Goal: Task Accomplishment & Management: Complete application form

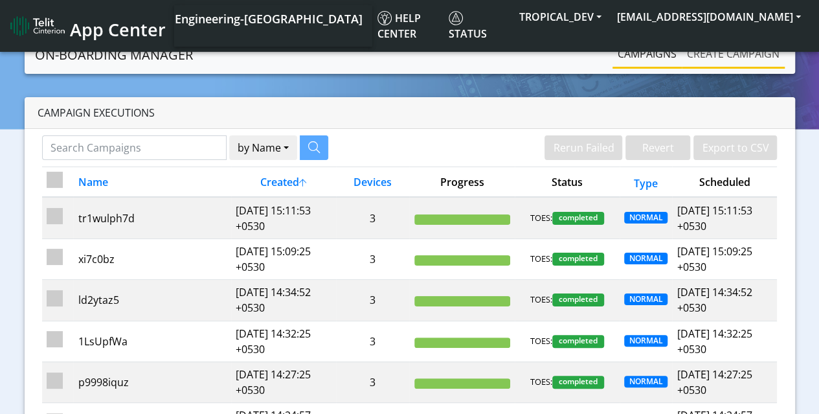
click at [733, 53] on link "Create campaign" at bounding box center [733, 54] width 103 height 26
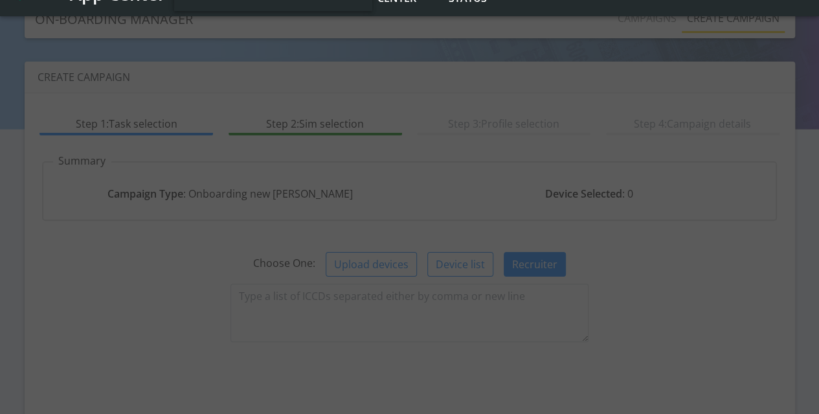
scroll to position [131, 0]
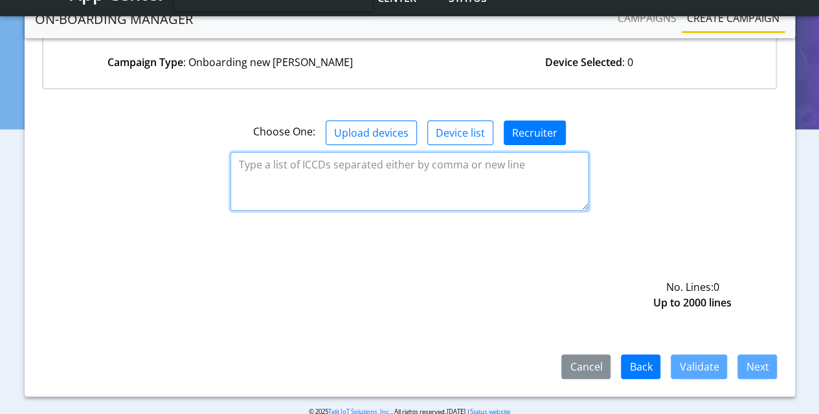
click at [410, 179] on textarea at bounding box center [409, 181] width 358 height 58
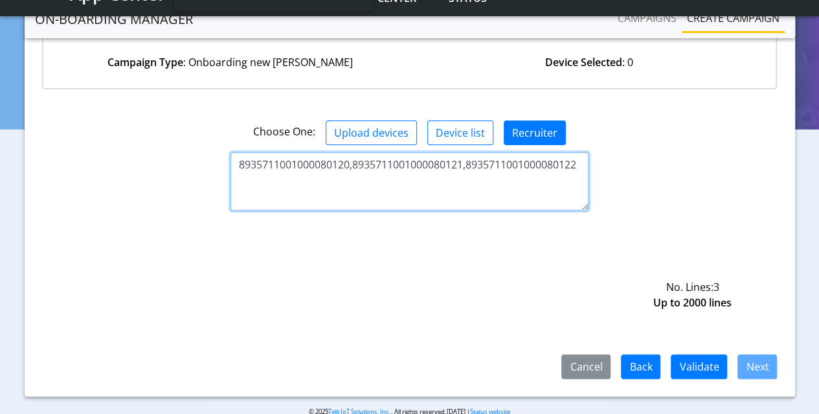
type textarea "8935711001000080120,8935711001000080121,8935711001000080122"
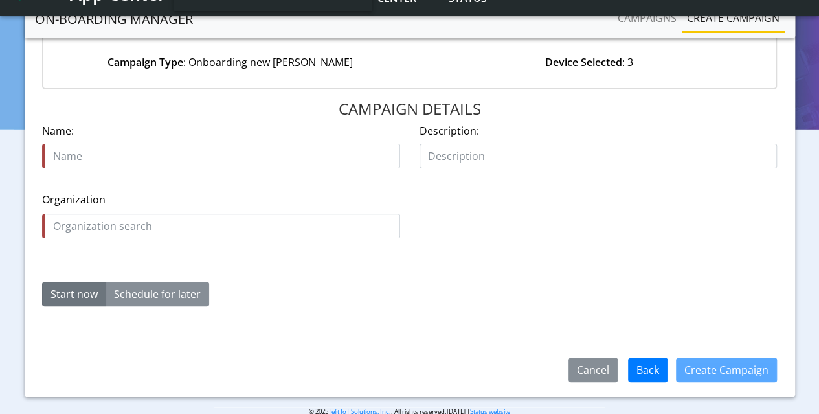
scroll to position [149, 0]
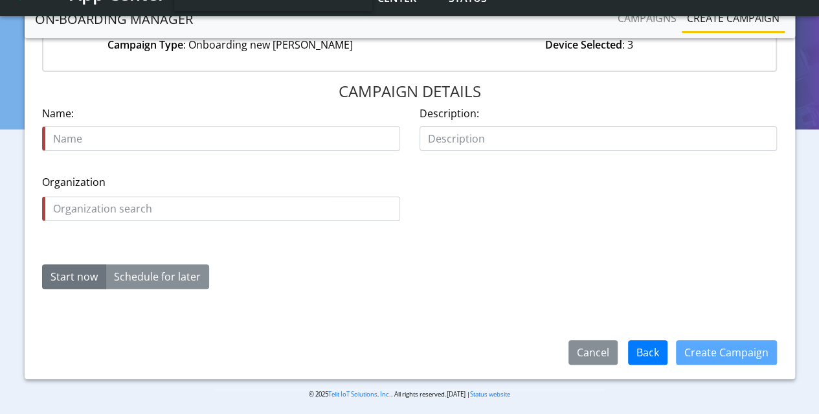
click at [221, 138] on input "text" at bounding box center [221, 138] width 358 height 25
type input "wyRS3oQ"
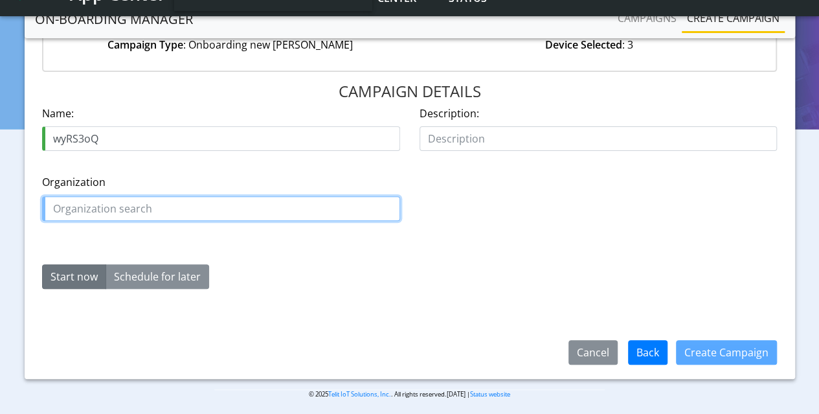
click at [221, 207] on input "text" at bounding box center [221, 208] width 358 height 25
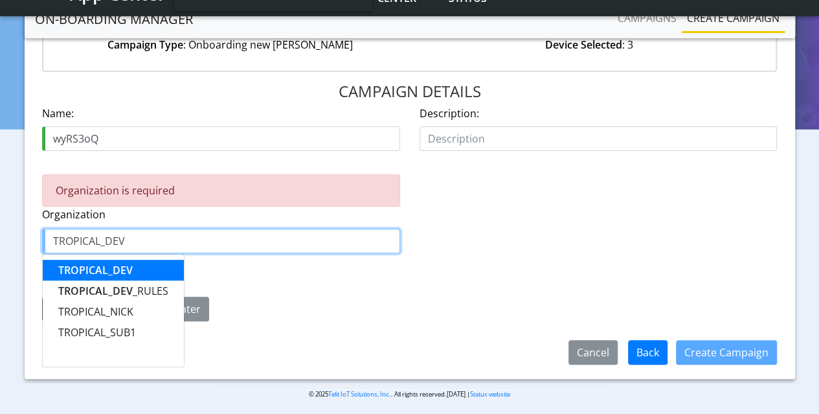
click at [95, 268] on span "TROPICAL_DEV" at bounding box center [95, 270] width 74 height 14
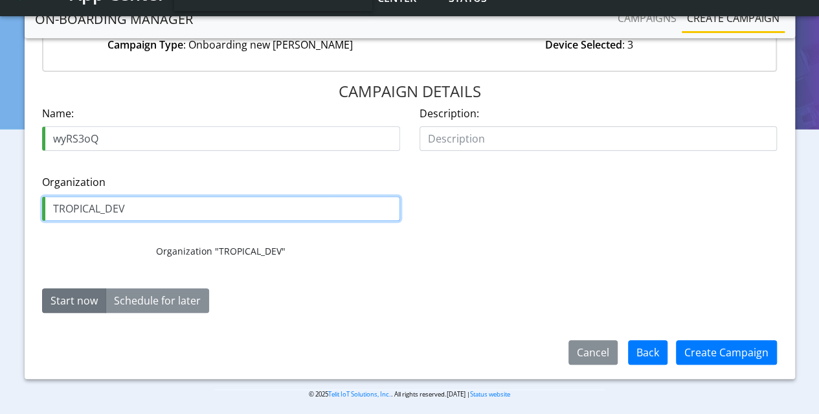
type input "TROPICAL_DEV"
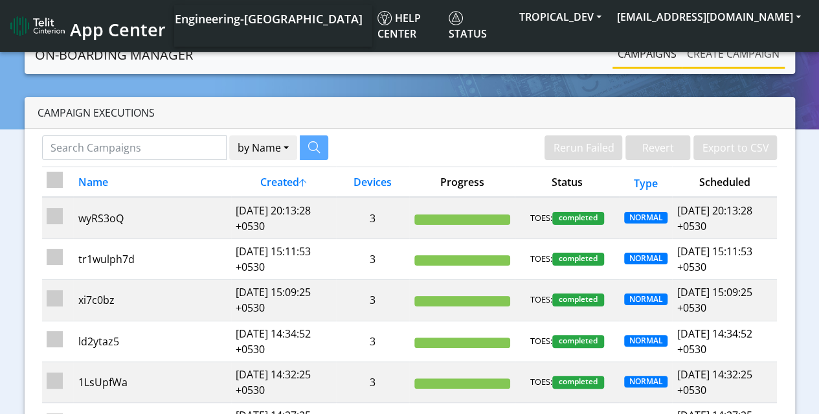
click at [733, 53] on link "Create campaign" at bounding box center [733, 54] width 103 height 26
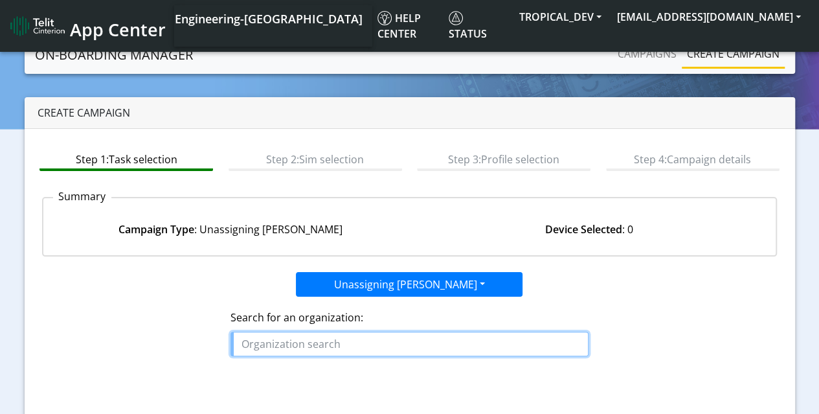
click at [410, 342] on input "text" at bounding box center [409, 344] width 358 height 25
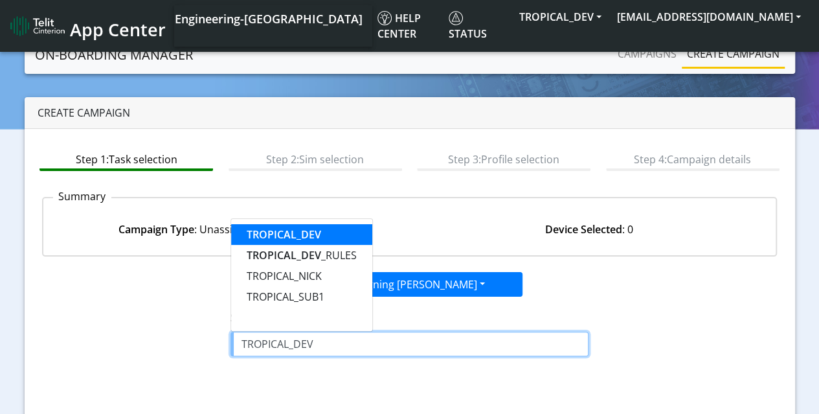
type input "TROPICAL_DEV"
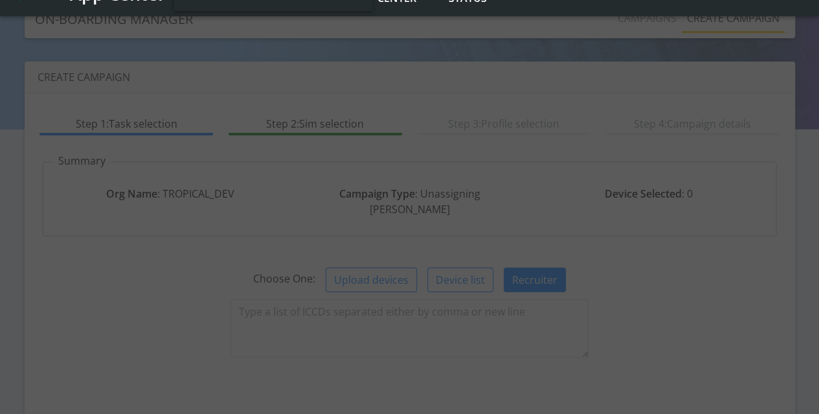
scroll to position [131, 0]
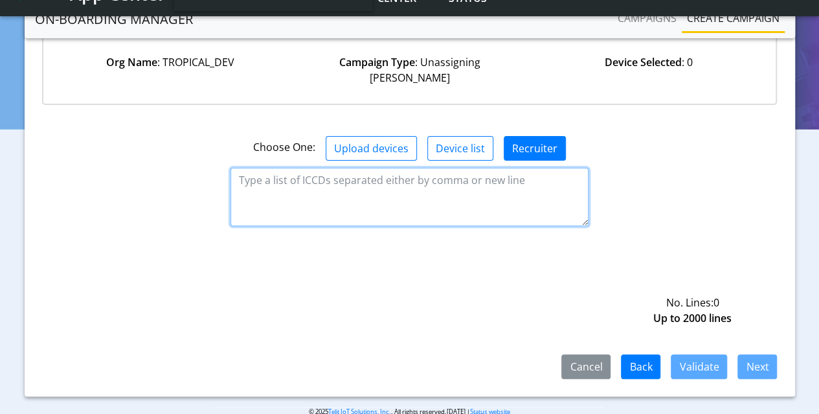
click at [410, 179] on textarea at bounding box center [409, 197] width 358 height 58
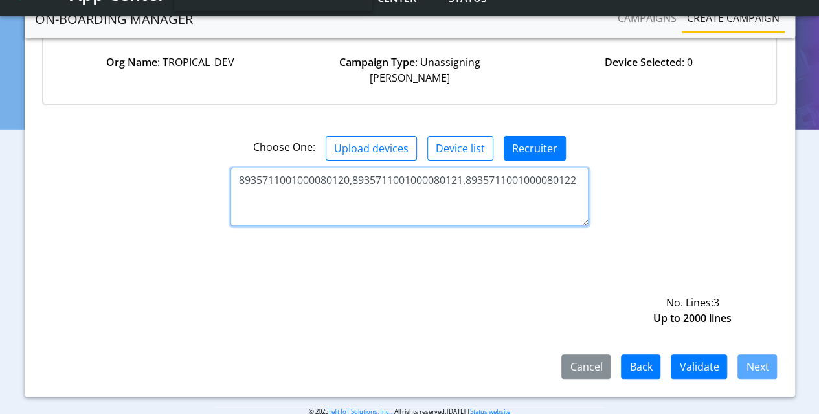
type textarea "8935711001000080120,8935711001000080121,8935711001000080122"
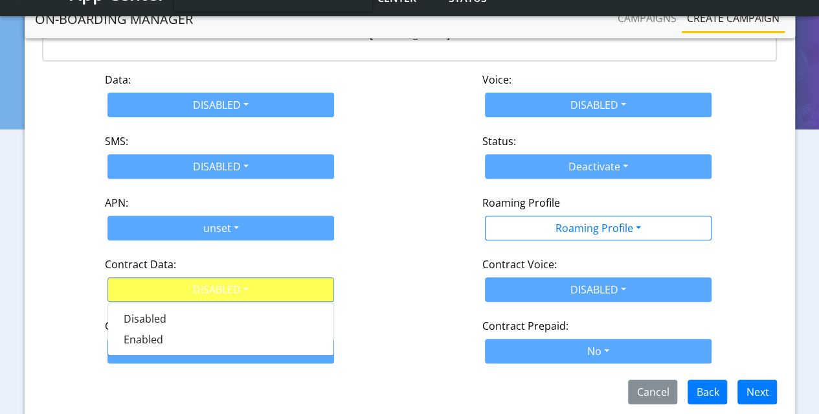
scroll to position [204, 0]
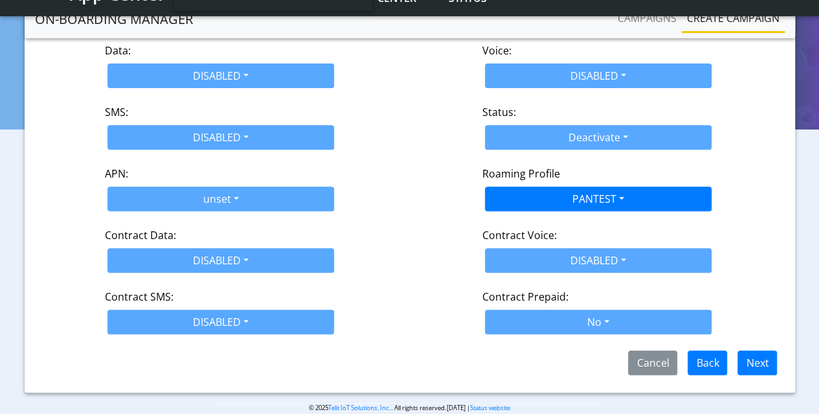
scroll to position [154, 0]
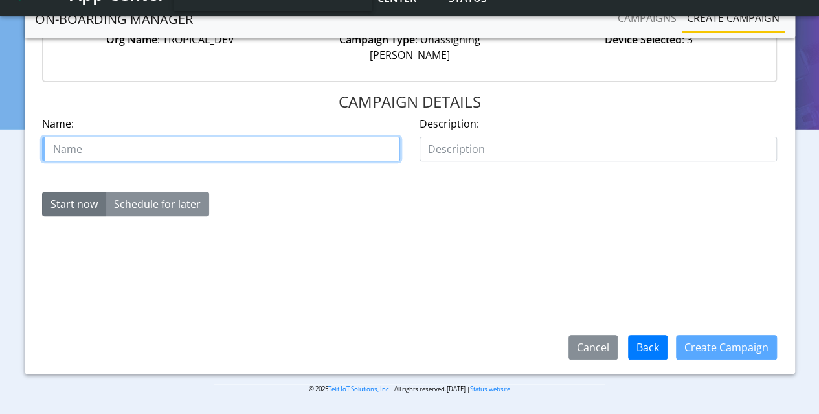
click at [221, 137] on input "text" at bounding box center [221, 149] width 358 height 25
type input "kkeh1w4weg"
